Goal: Information Seeking & Learning: Learn about a topic

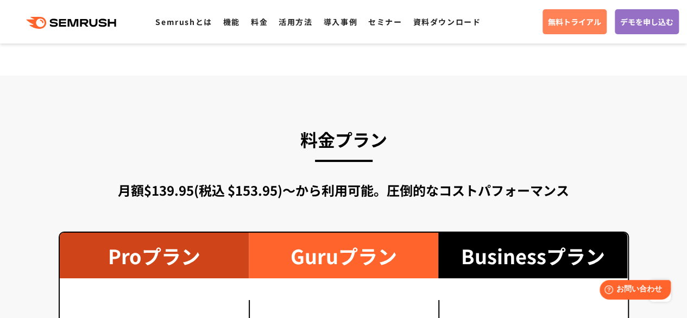
click at [558, 18] on span "無料トライアル" at bounding box center [574, 22] width 53 height 12
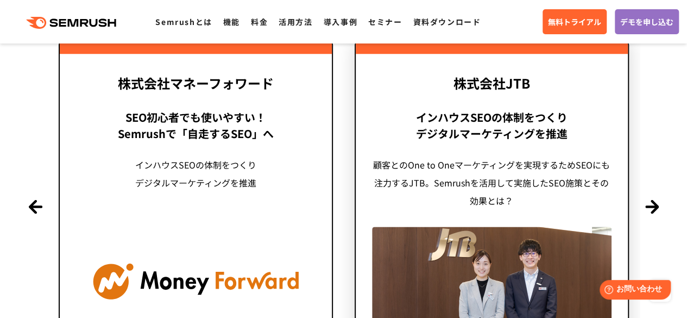
scroll to position [2641, 0]
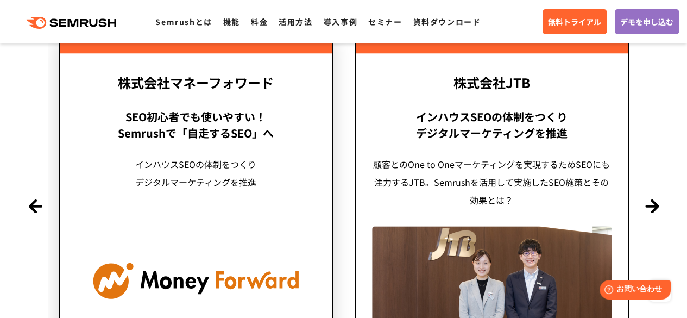
click at [233, 191] on div "インハウスSEOの体制をつくり デジタルマーケティングを推進" at bounding box center [195, 182] width 239 height 54
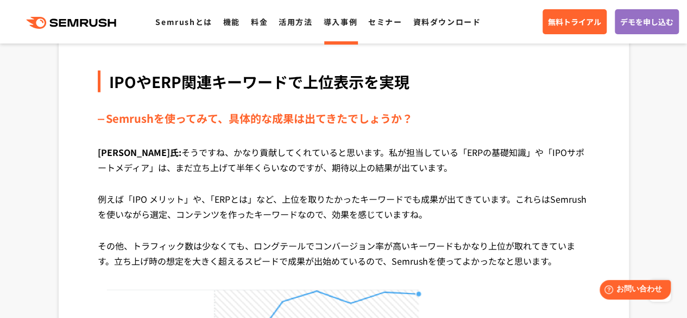
scroll to position [3269, 0]
